Goal: Information Seeking & Learning: Learn about a topic

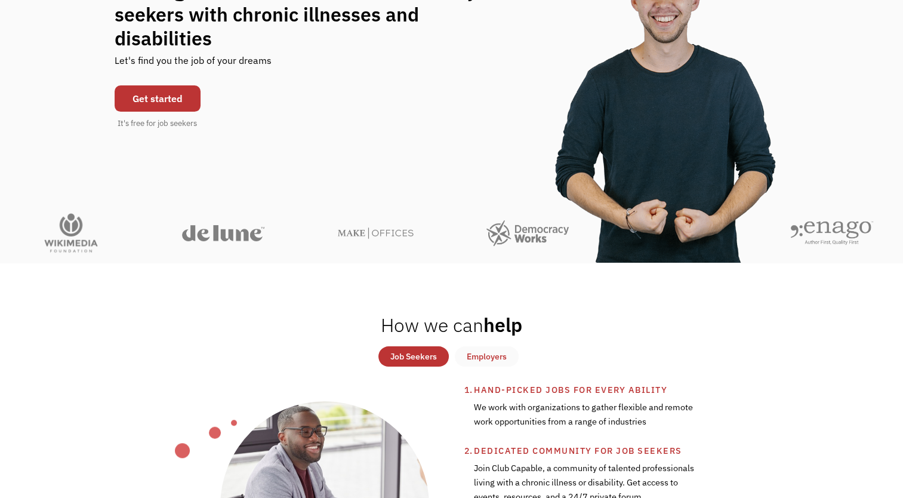
scroll to position [239, 0]
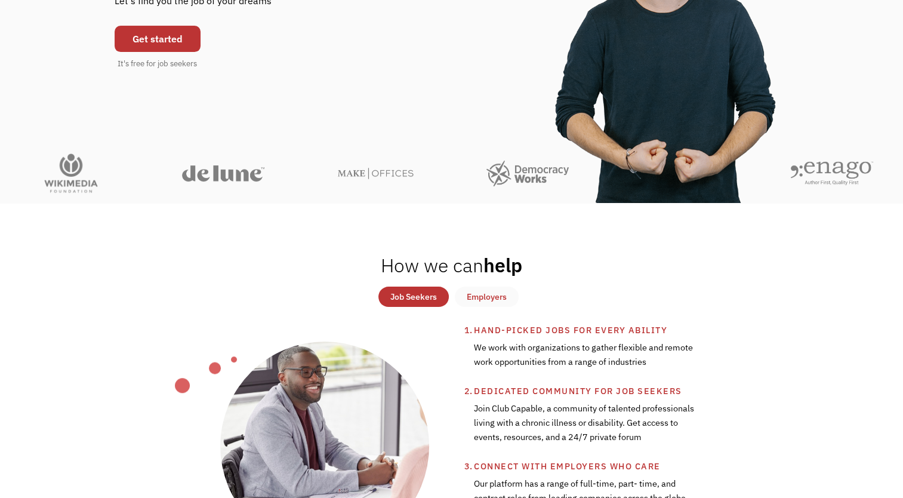
click at [406, 300] on div "Job Seekers" at bounding box center [413, 296] width 47 height 14
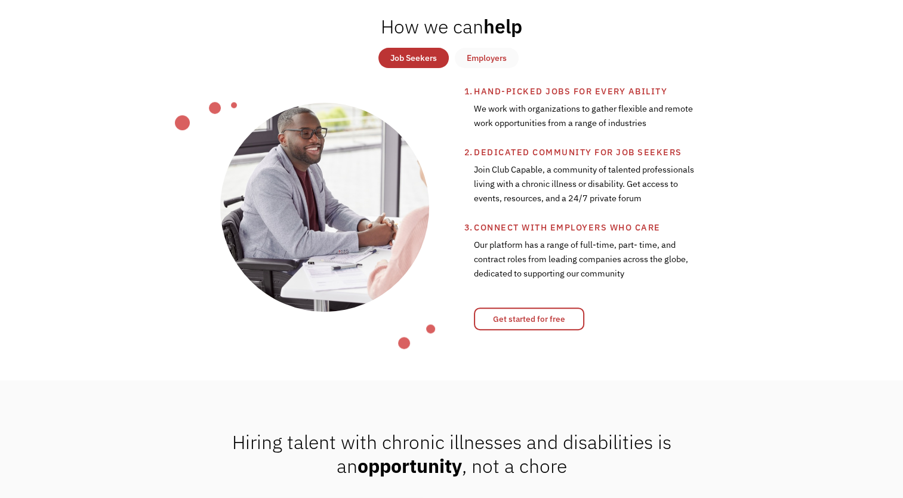
scroll to position [597, 0]
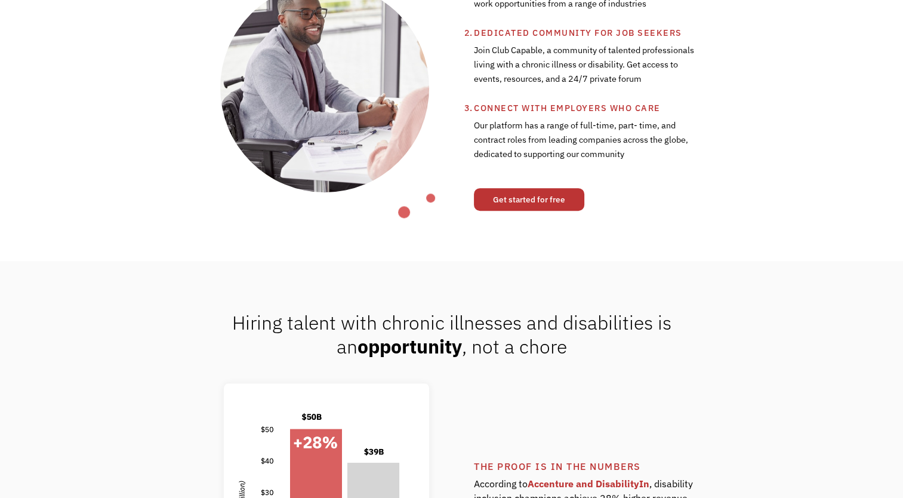
click at [555, 211] on link "Get started for free" at bounding box center [529, 199] width 110 height 23
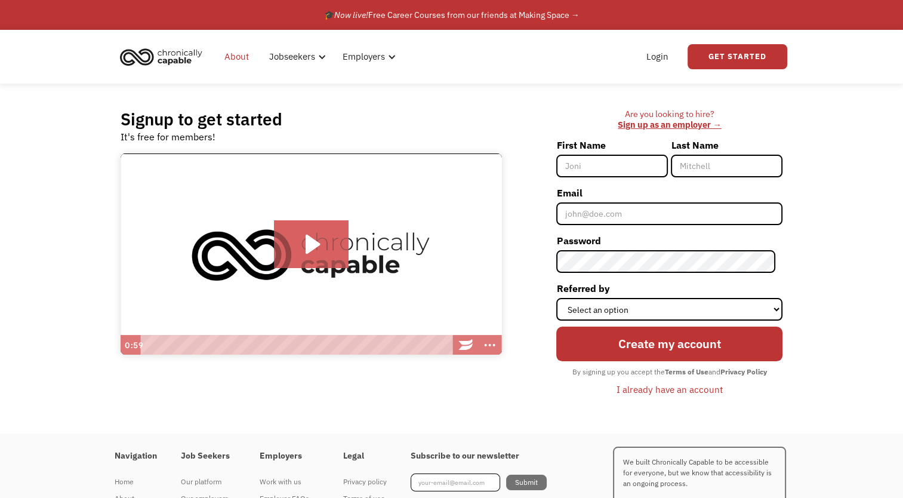
click at [241, 54] on link "About" at bounding box center [236, 57] width 39 height 38
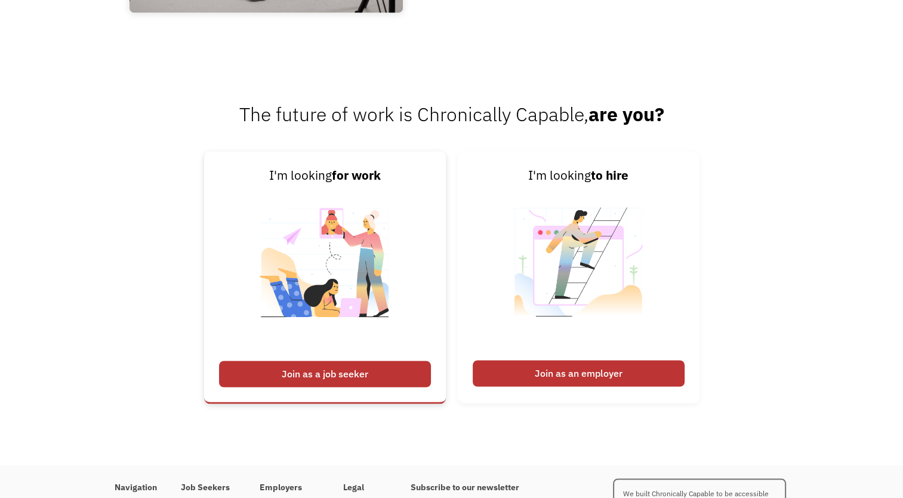
scroll to position [1840, 0]
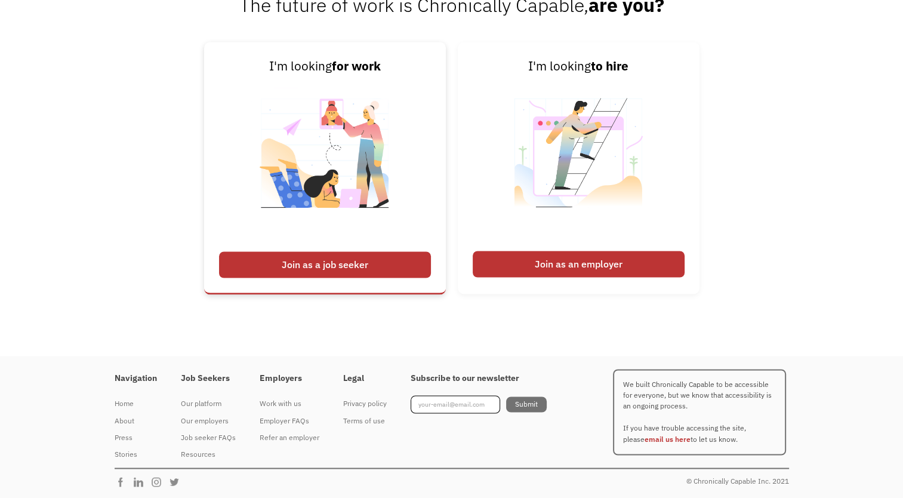
click at [356, 266] on div "Join as a job seeker" at bounding box center [325, 264] width 212 height 26
click at [359, 261] on div "Join as a job seeker" at bounding box center [325, 264] width 212 height 26
click at [334, 262] on div "Join as a job seeker" at bounding box center [325, 264] width 212 height 26
click at [282, 417] on div "Employer FAQs" at bounding box center [290, 420] width 60 height 14
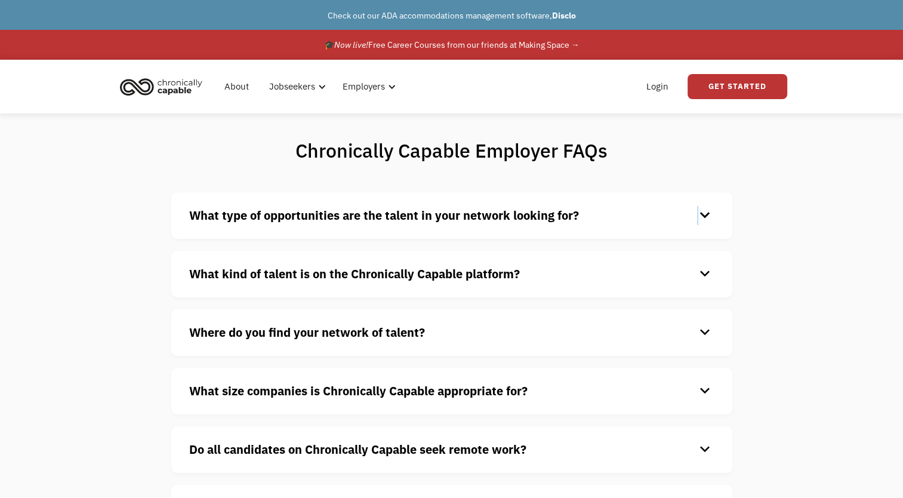
click at [697, 212] on div "keyboard_arrow_down" at bounding box center [704, 216] width 19 height 18
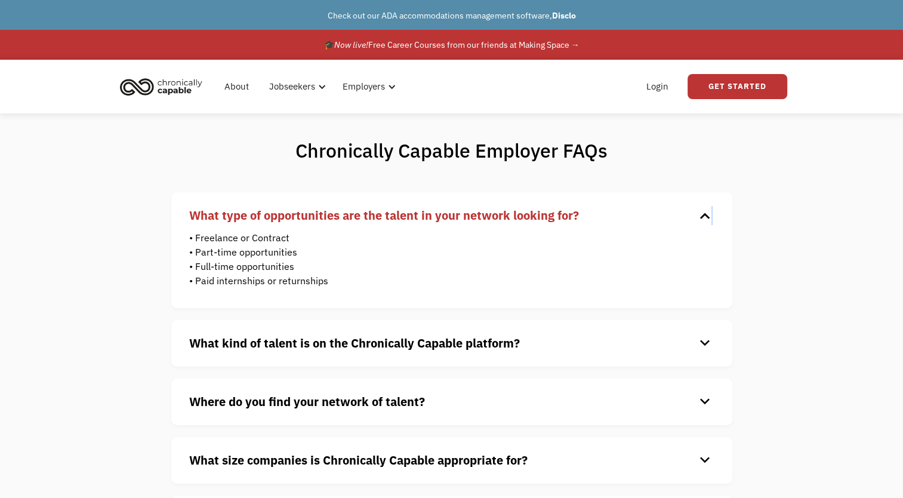
scroll to position [119, 0]
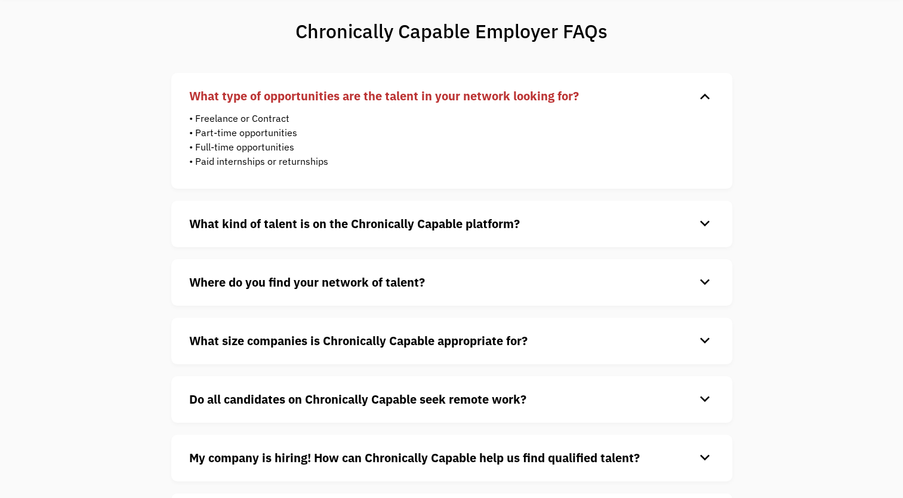
click at [704, 226] on div "keyboard_arrow_down" at bounding box center [704, 224] width 19 height 18
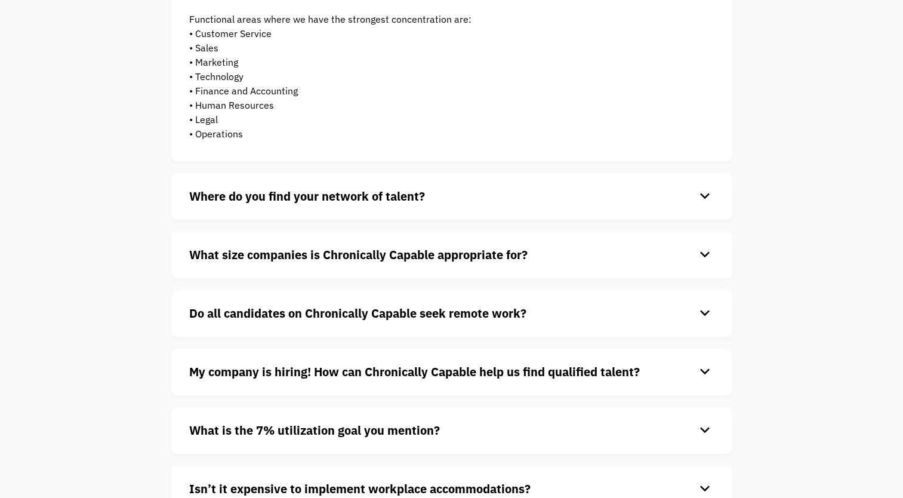
scroll to position [477, 0]
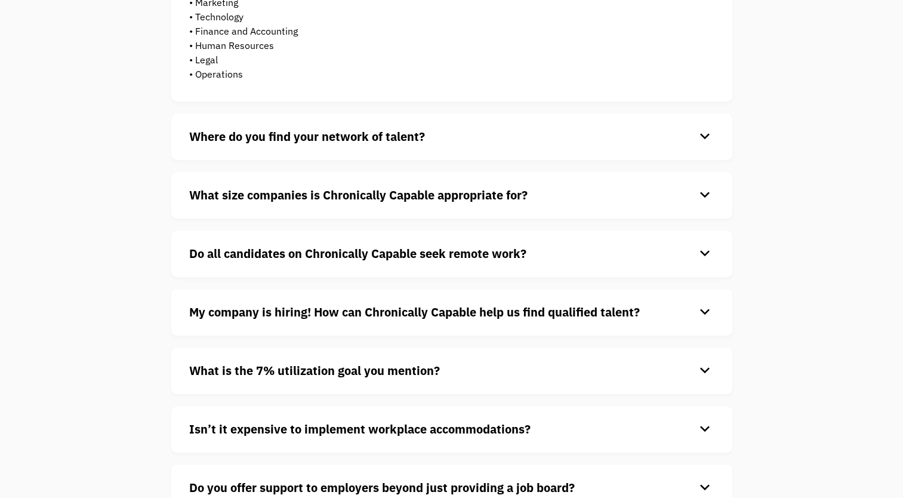
click at [368, 254] on strong "Do all candidates on Chronically Capable seek remote work?" at bounding box center [357, 253] width 337 height 16
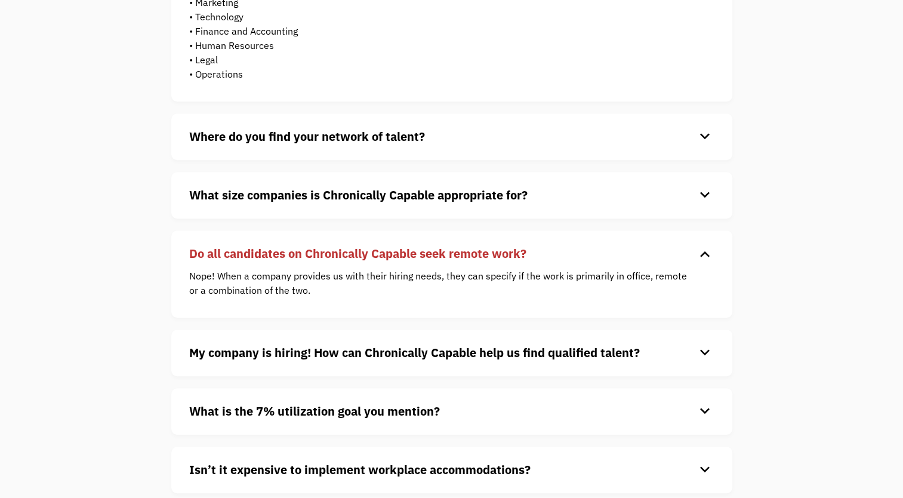
scroll to position [60, 0]
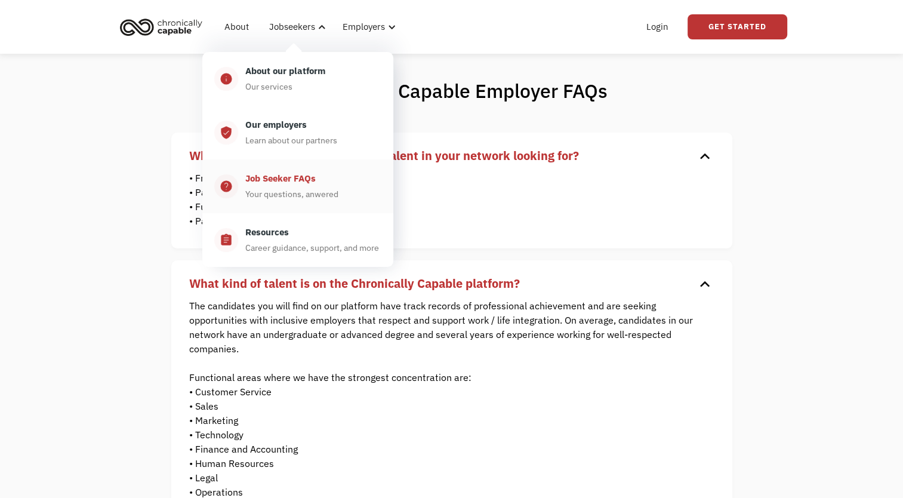
click at [298, 180] on div "Job Seeker FAQs" at bounding box center [280, 178] width 70 height 14
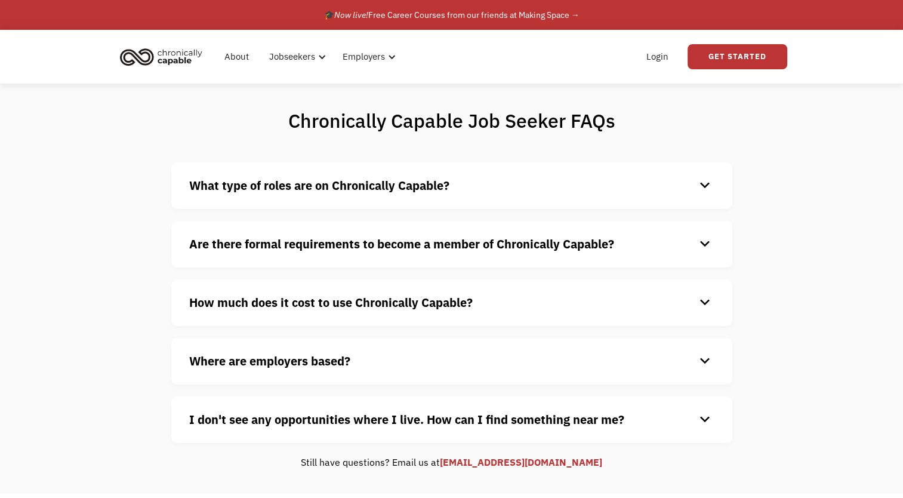
click at [477, 185] on h4 "What type of roles are on Chronically Capable?" at bounding box center [442, 186] width 506 height 18
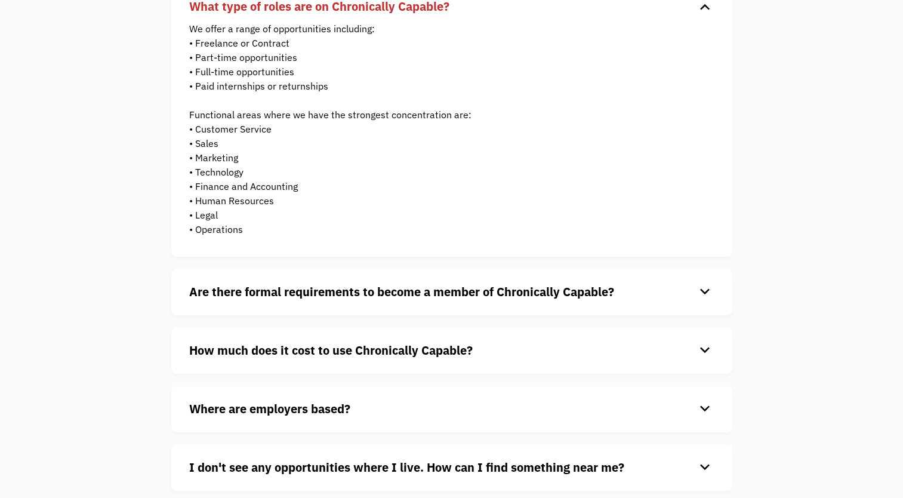
scroll to position [239, 0]
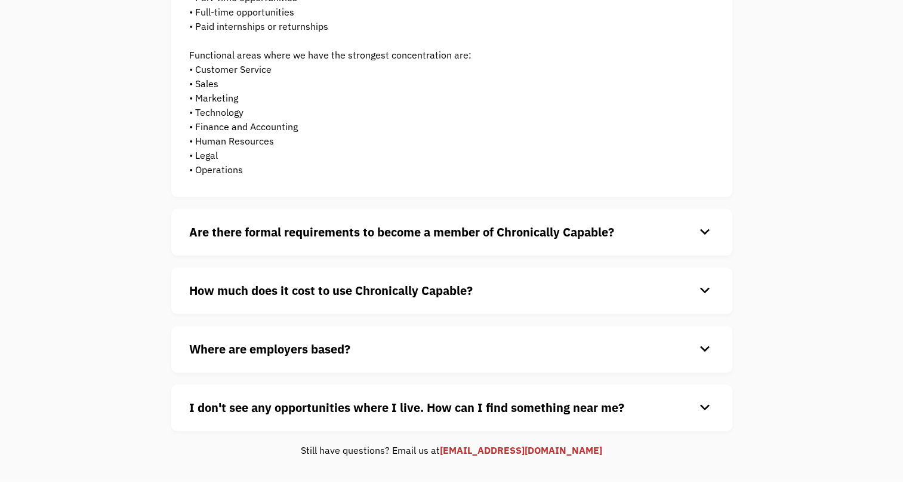
click at [372, 235] on strong "Are there formal requirements to become a member of Chronically Capable?" at bounding box center [401, 232] width 425 height 16
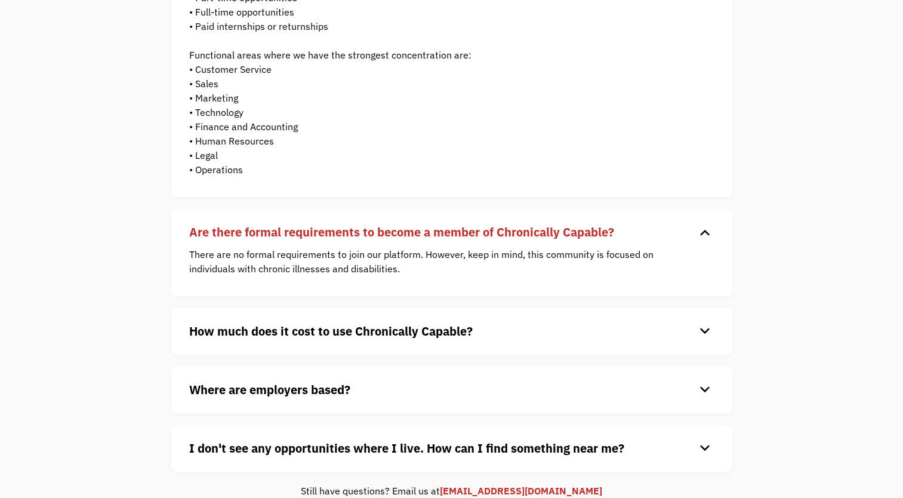
scroll to position [298, 0]
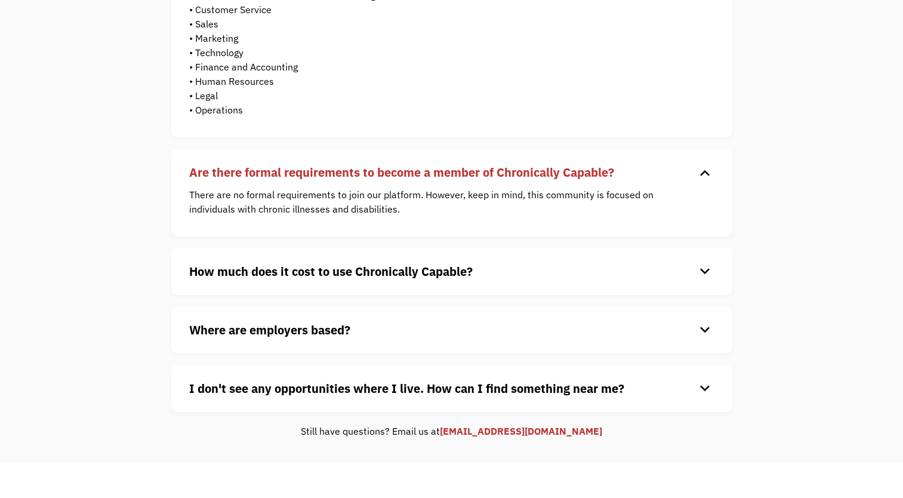
click at [420, 276] on strong "How much does it cost to use Chronically Capable?" at bounding box center [331, 271] width 284 height 16
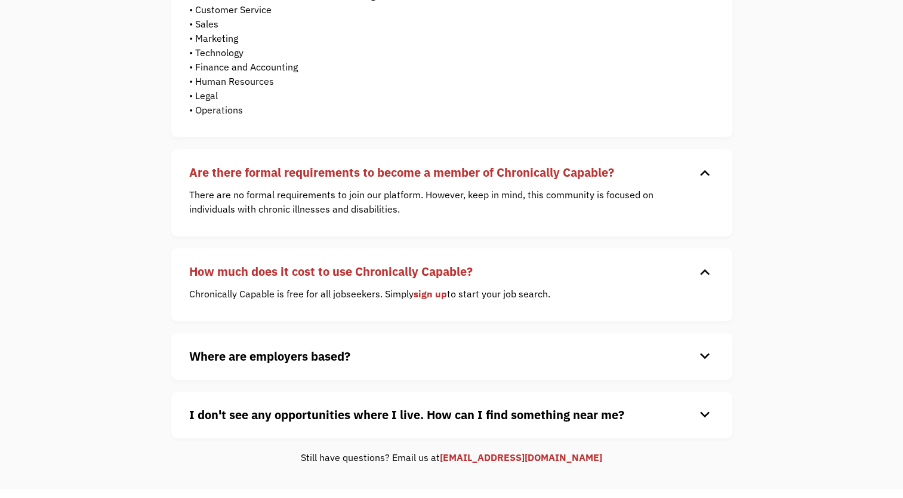
scroll to position [477, 0]
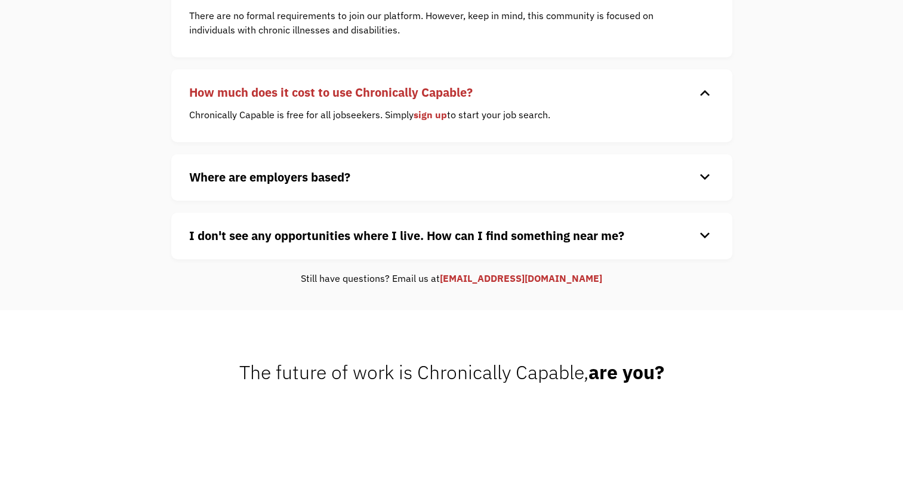
click at [333, 178] on strong "Where are employers based?" at bounding box center [269, 177] width 161 height 16
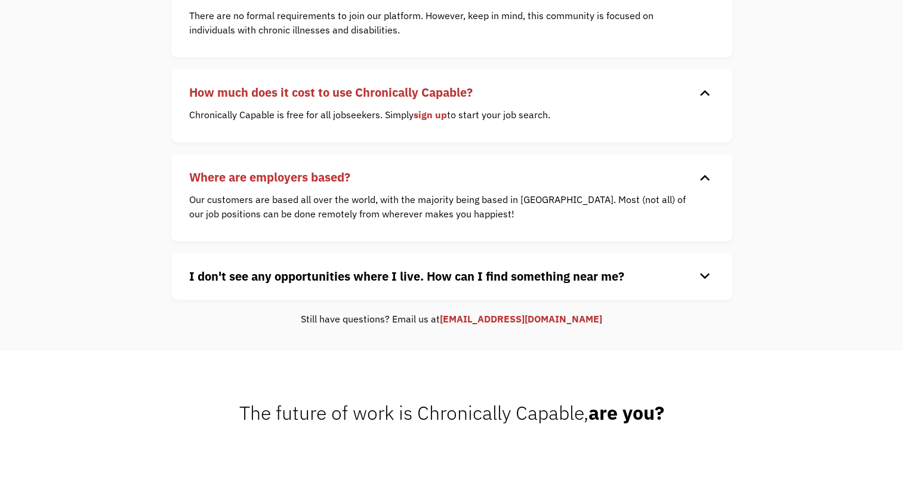
scroll to position [597, 0]
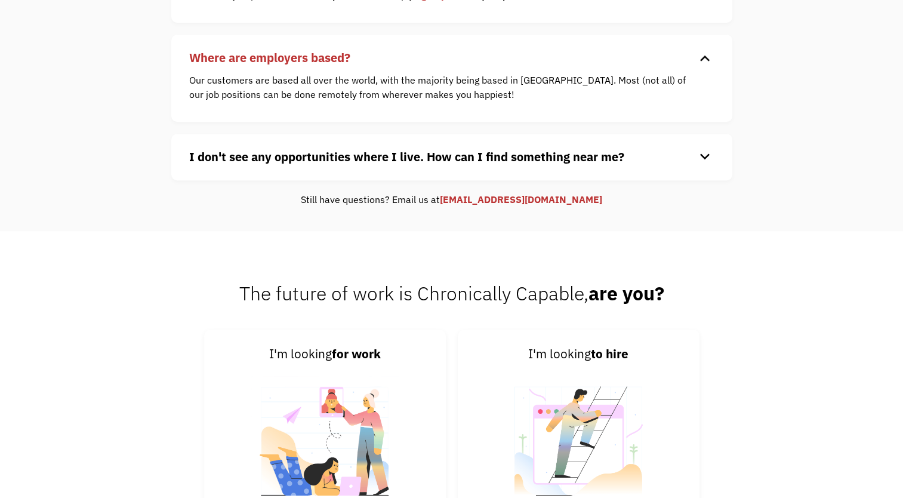
click at [293, 154] on strong "I don't see any opportunities where I live. How can I find something near me?" at bounding box center [406, 157] width 435 height 16
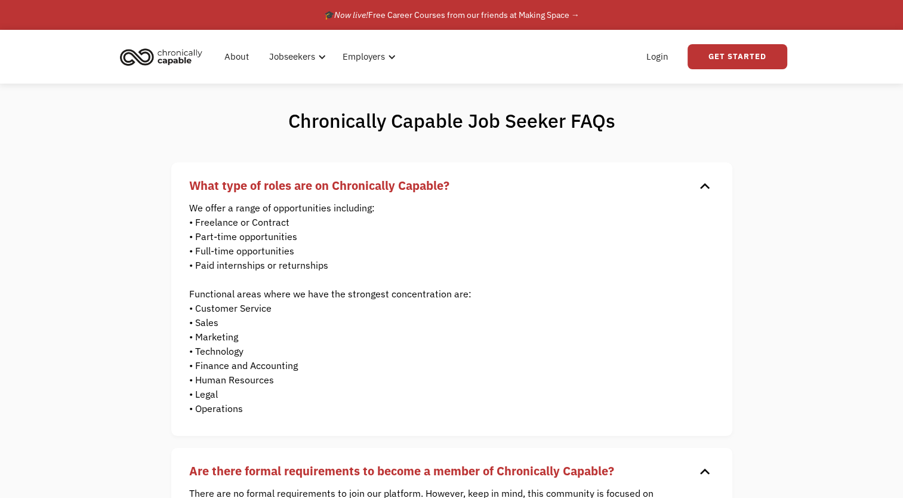
scroll to position [239, 0]
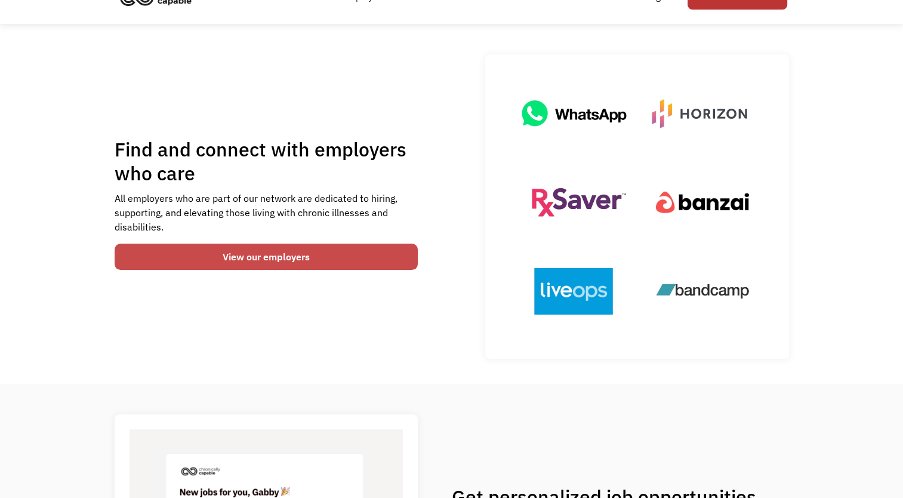
click at [325, 254] on link "View our employers" at bounding box center [267, 257] width 304 height 26
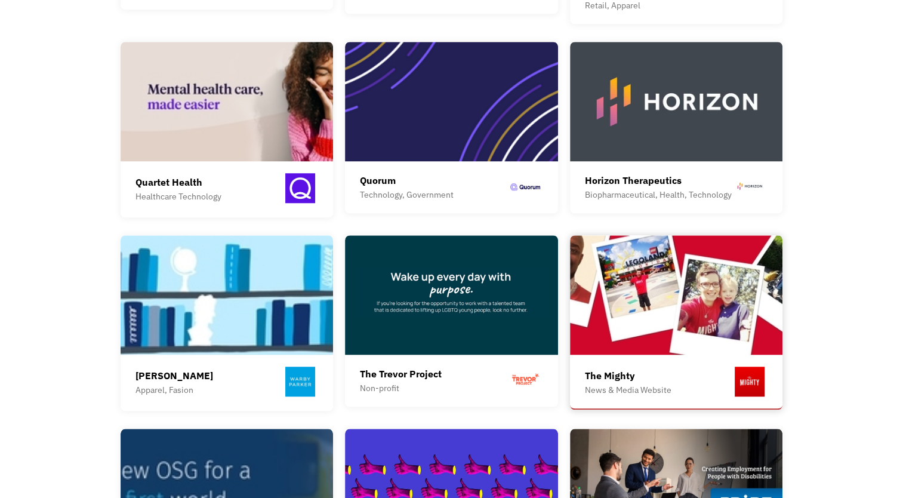
scroll to position [955, 0]
